Goal: Find specific page/section

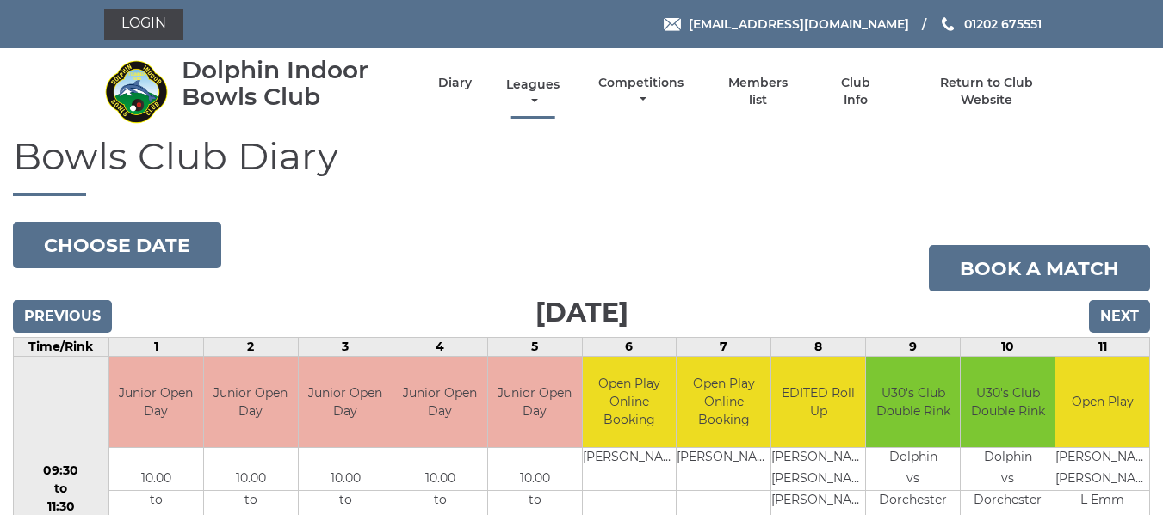
click at [535, 83] on link "Leagues" at bounding box center [533, 94] width 62 height 34
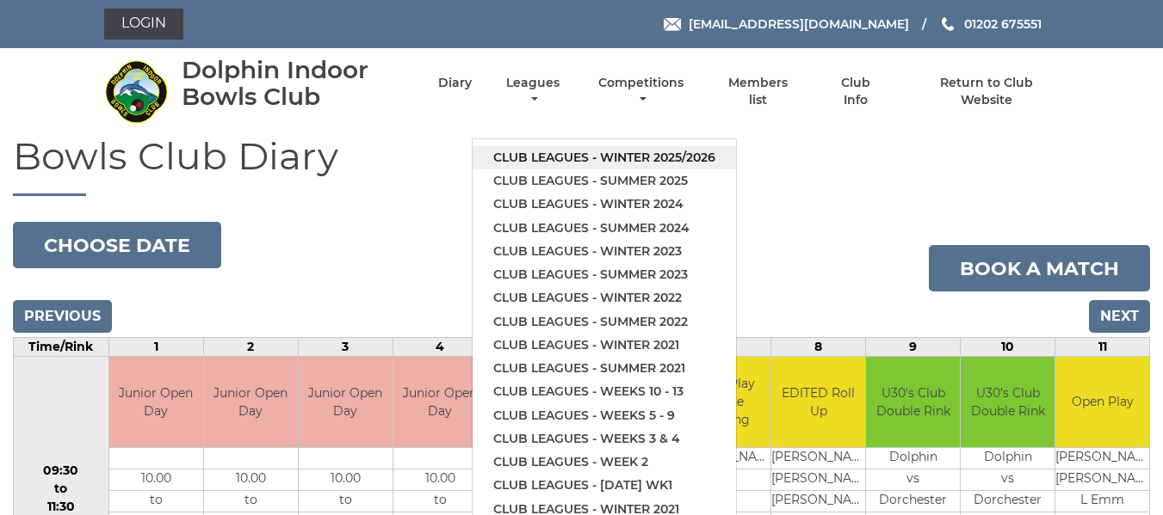
click at [550, 157] on link "Club leagues - Winter 2025/2026" at bounding box center [603, 157] width 263 height 23
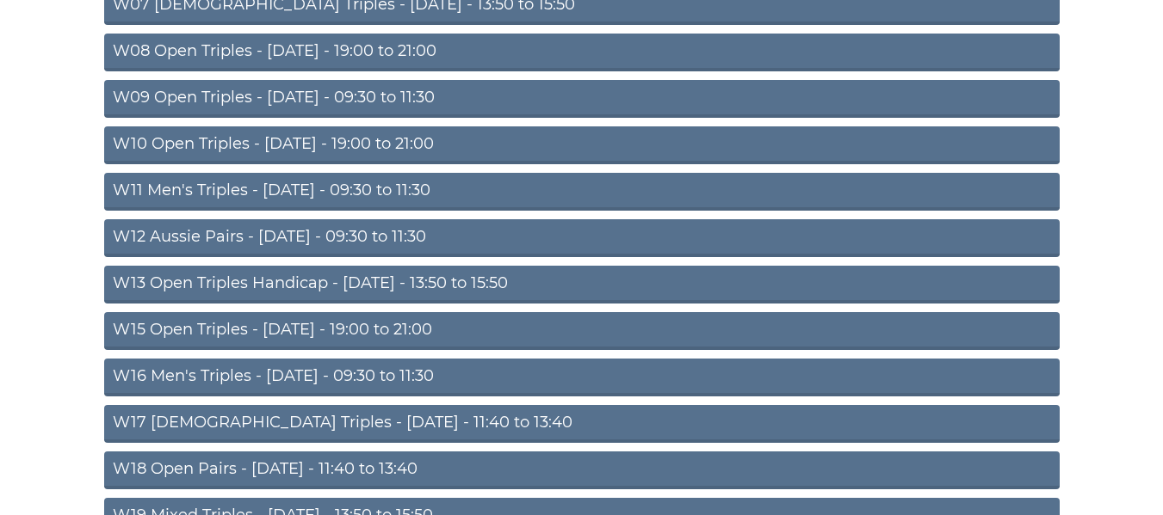
scroll to position [516, 0]
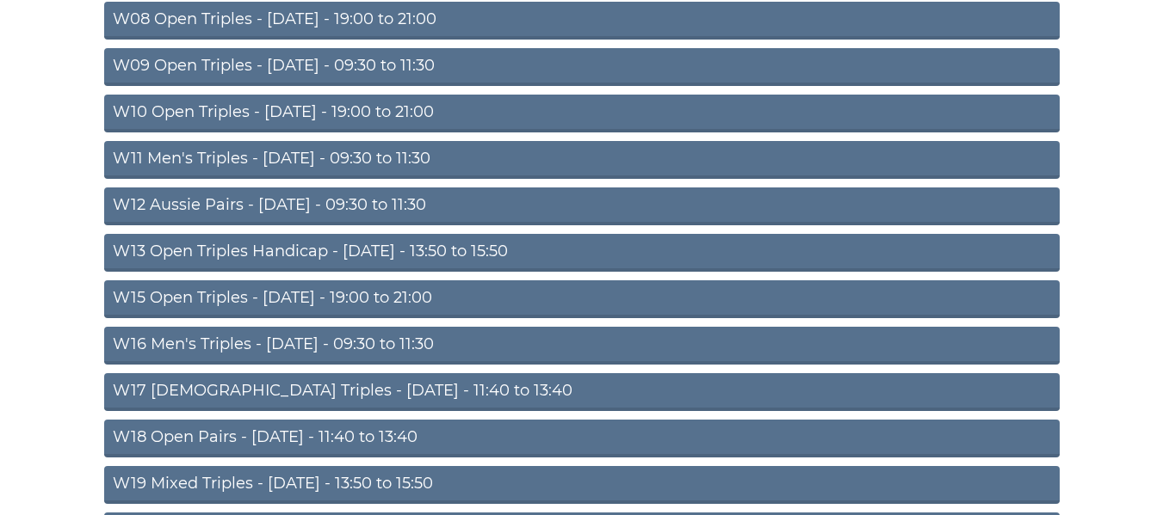
click at [325, 343] on link "W16 Men's Triples - [DATE] - 09:30 to 11:30" at bounding box center [581, 346] width 955 height 38
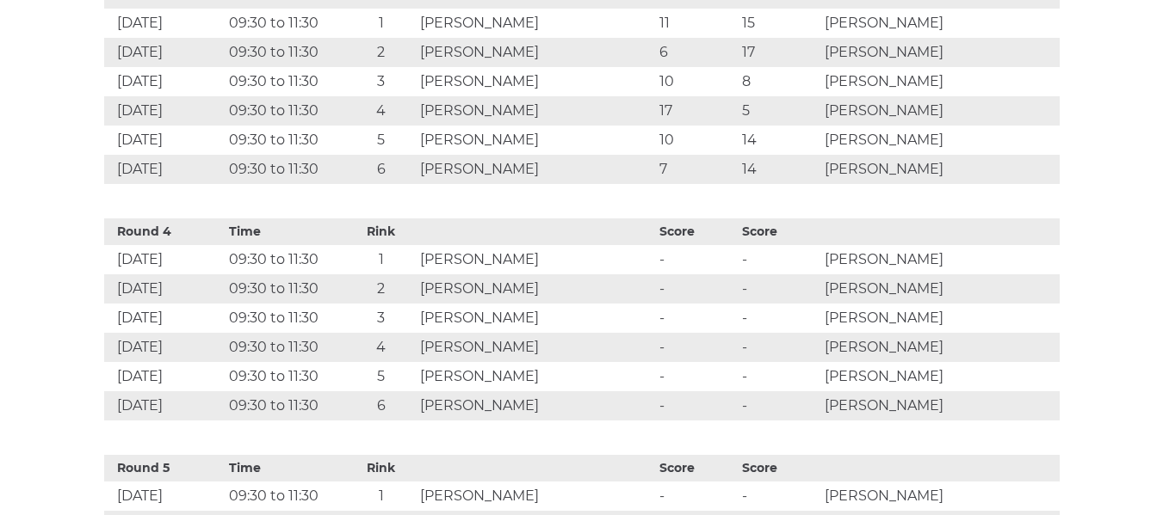
scroll to position [1291, 0]
